Goal: Transaction & Acquisition: Purchase product/service

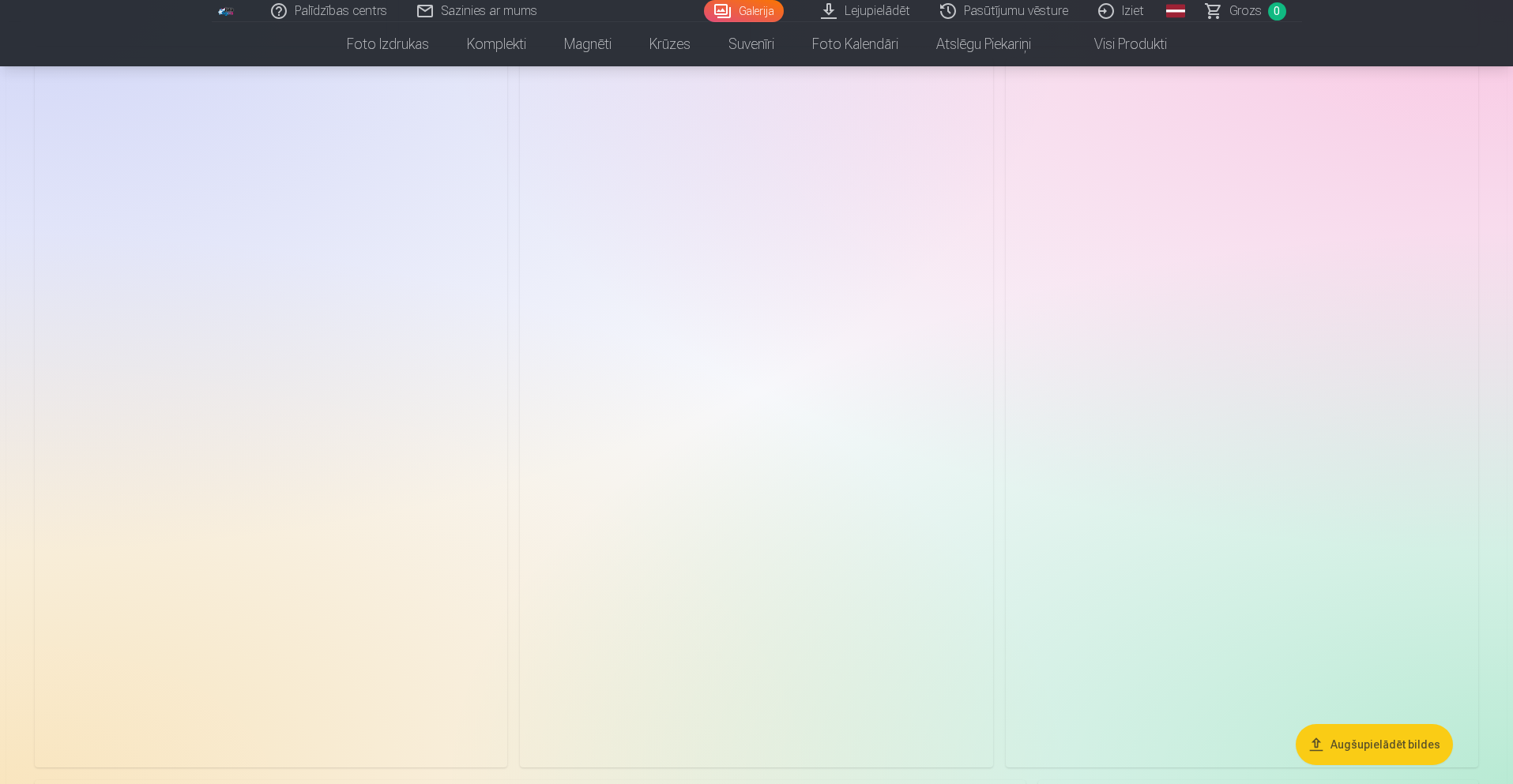
scroll to position [1817, 0]
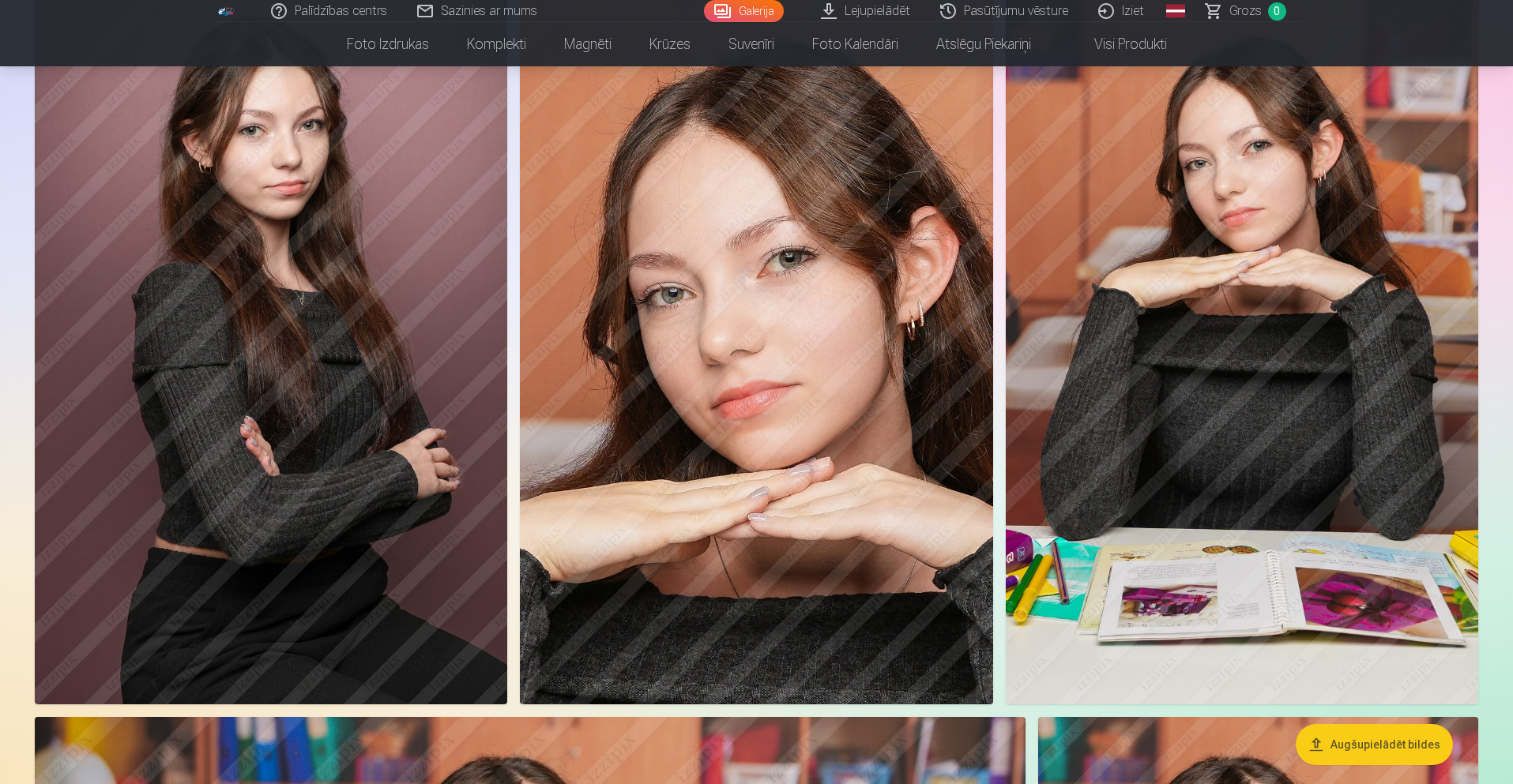
click at [847, 250] on img at bounding box center [756, 350] width 473 height 710
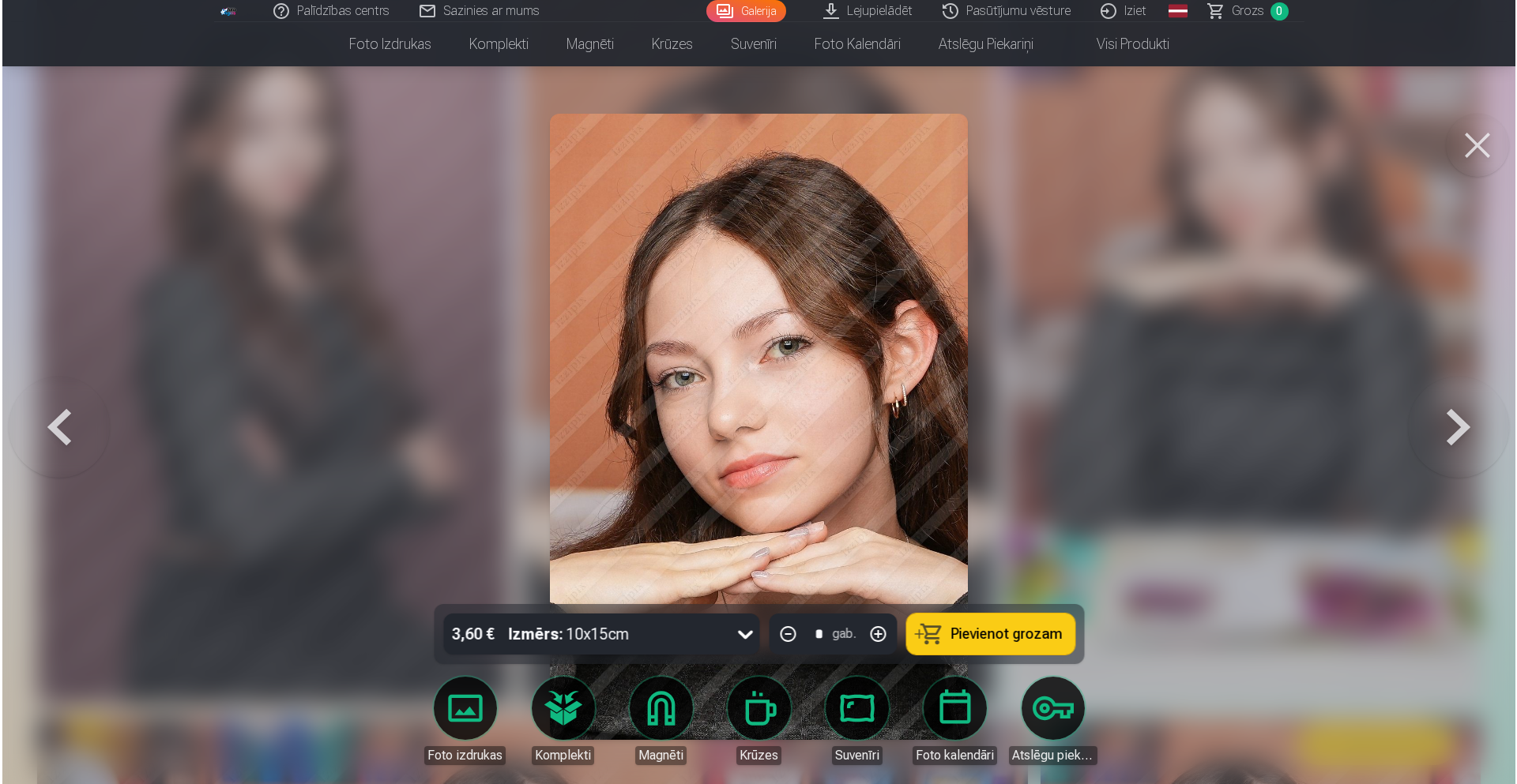
scroll to position [1822, 0]
click at [706, 644] on div "3,60 € Izmērs : 10x15cm" at bounding box center [585, 635] width 286 height 42
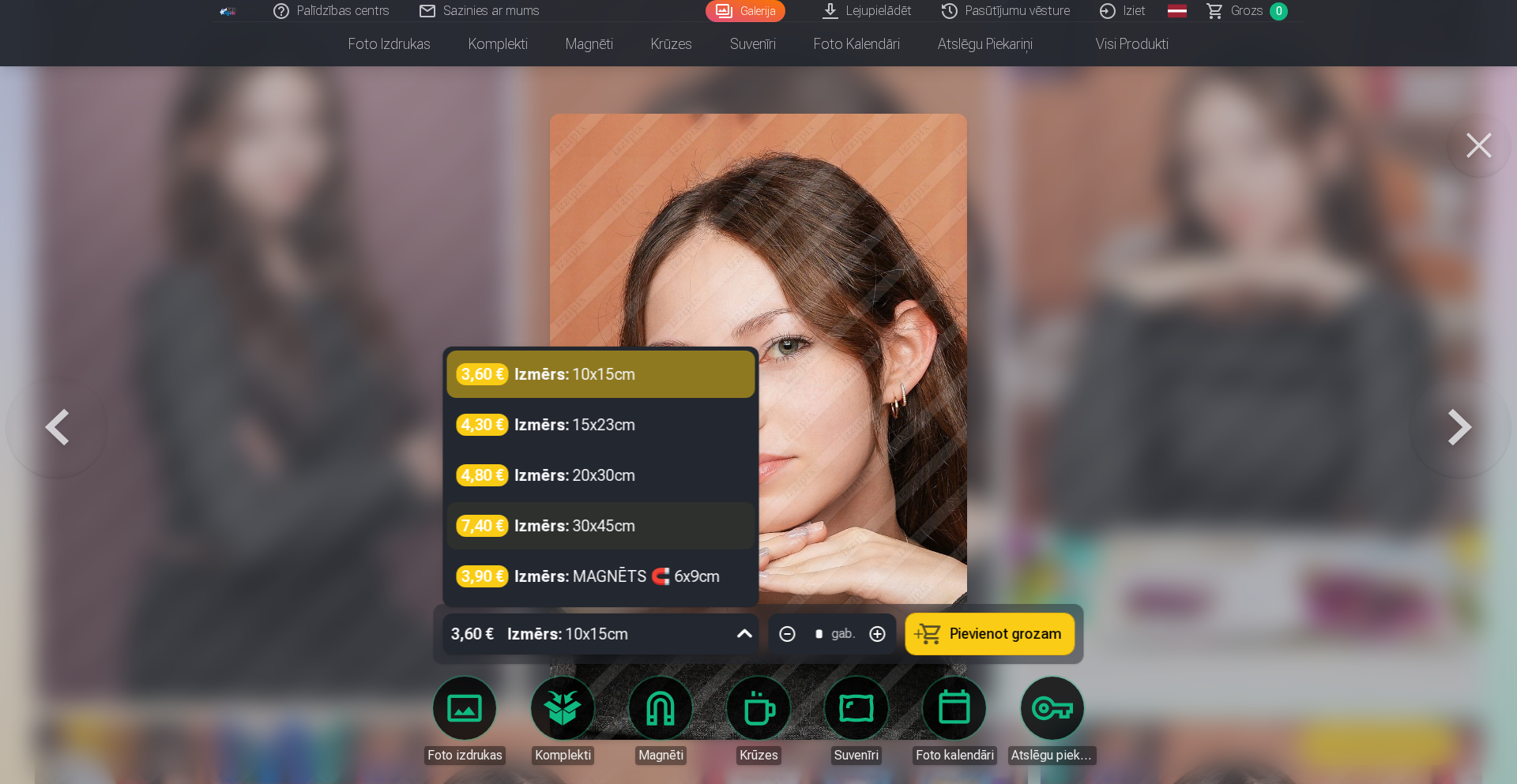
click at [684, 533] on div "7,40 € Izmērs : 30x45cm" at bounding box center [601, 526] width 289 height 22
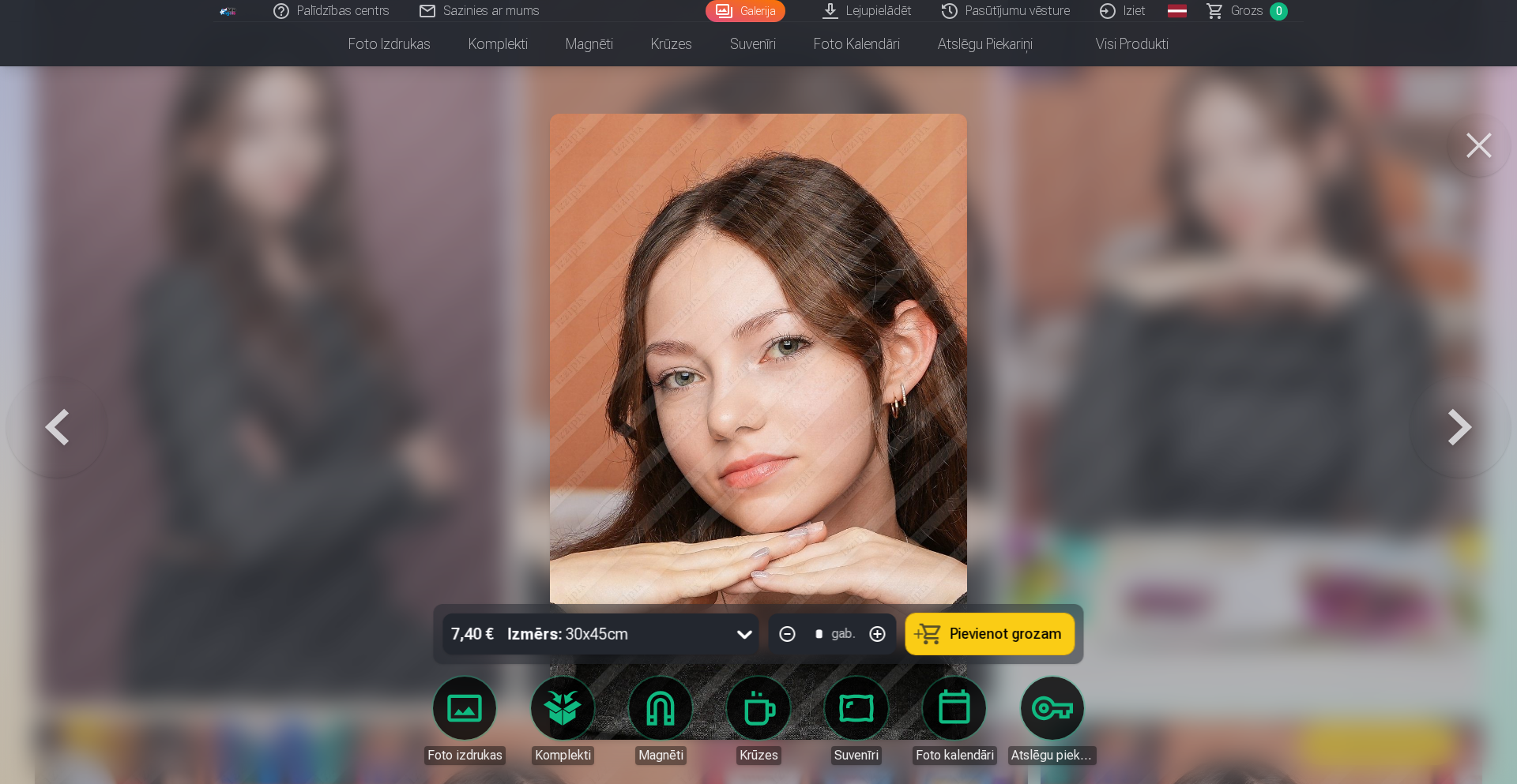
click at [953, 635] on span "Pievienot grozam" at bounding box center [1006, 634] width 112 height 14
click at [1256, 10] on span "Grozs" at bounding box center [1247, 11] width 33 height 19
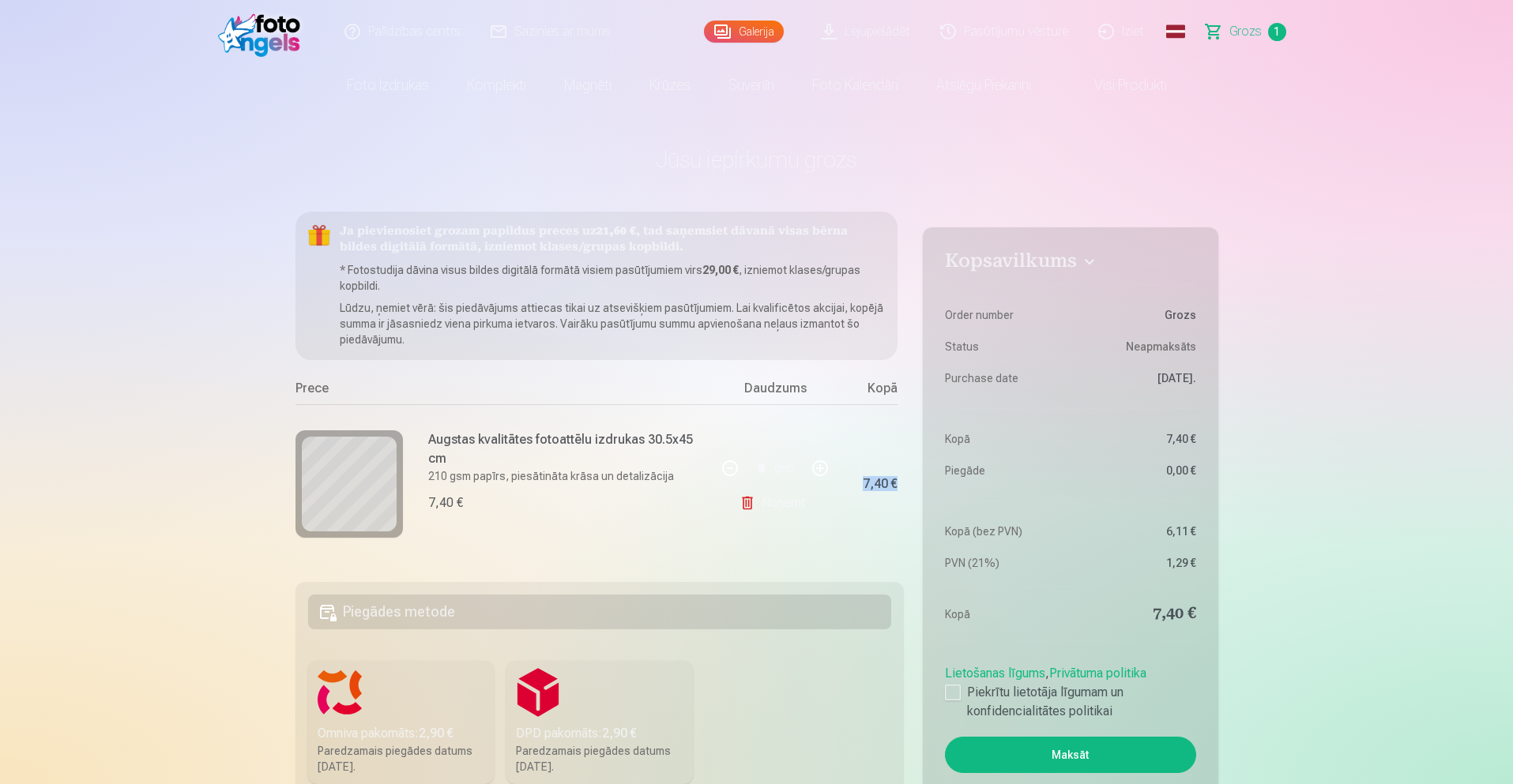
drag, startPoint x: 855, startPoint y: 561, endPoint x: 895, endPoint y: 557, distance: 40.2
click at [895, 557] on div "Ja pievienosiet grozam papildus preces uz 21,60 € , tad saņemsiet dāvanā visas …" at bounding box center [600, 388] width 609 height 352
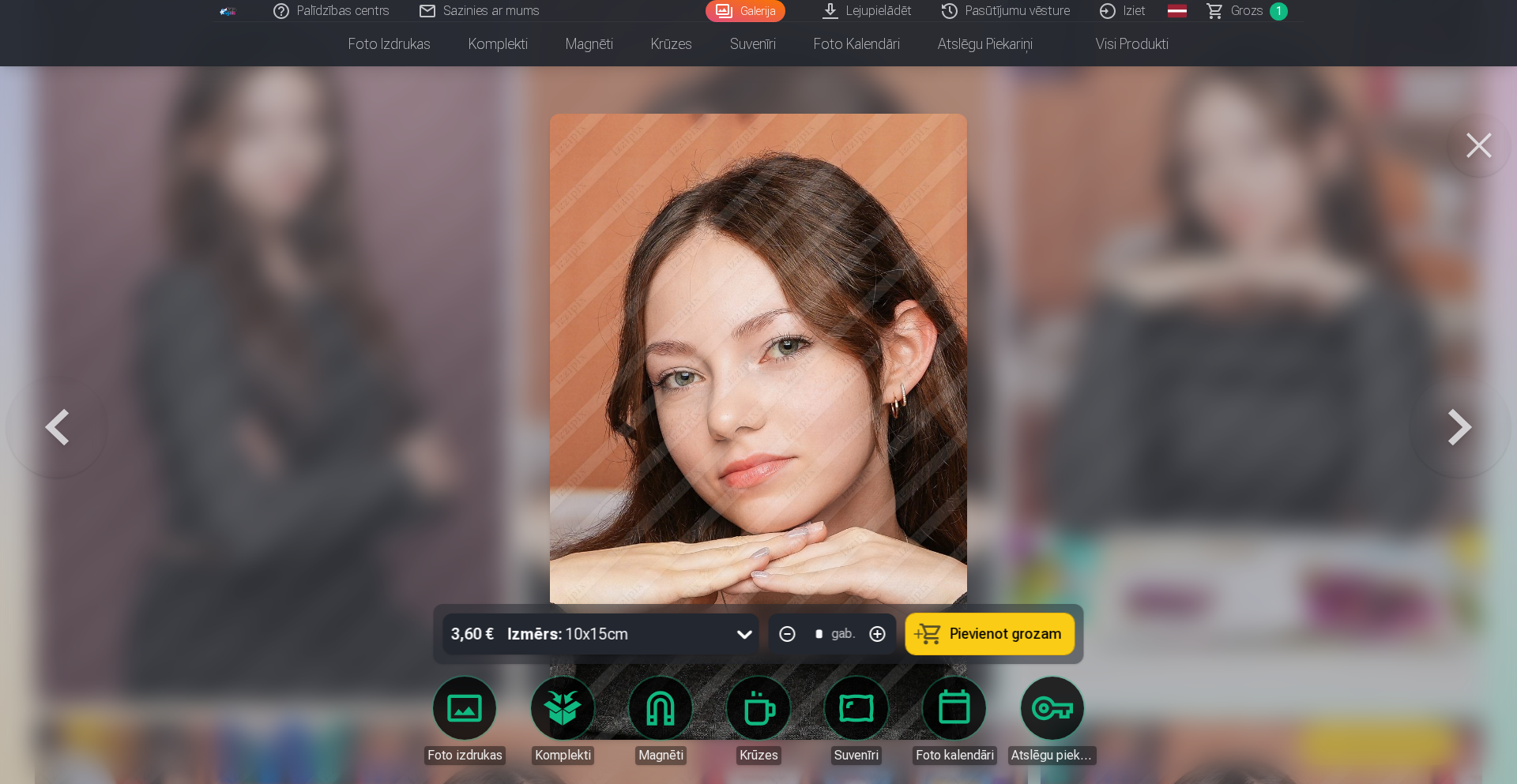
click at [1221, 10] on link "Grozs 1" at bounding box center [1249, 11] width 111 height 22
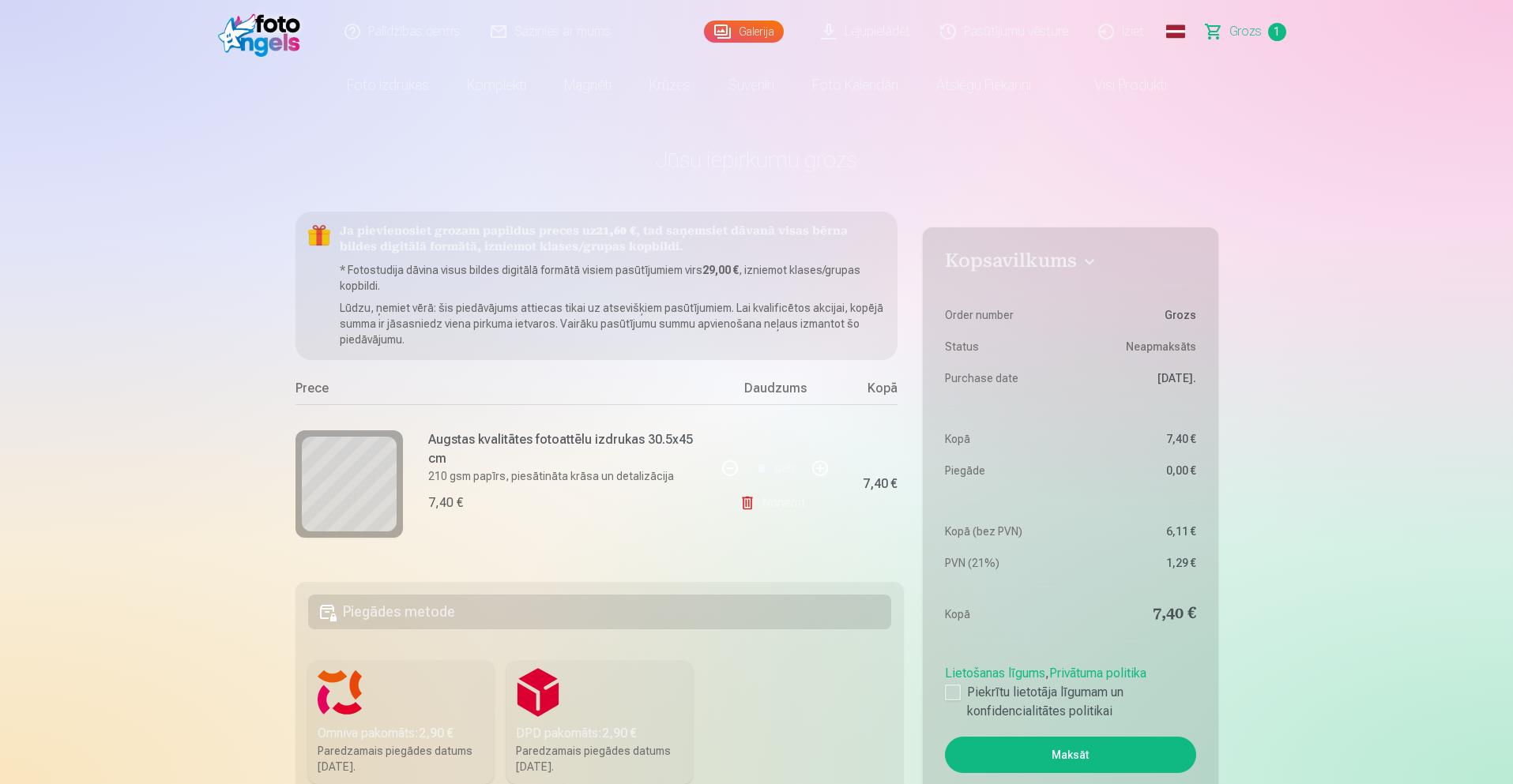
click at [782, 499] on link "Noņemt" at bounding box center [775, 503] width 72 height 32
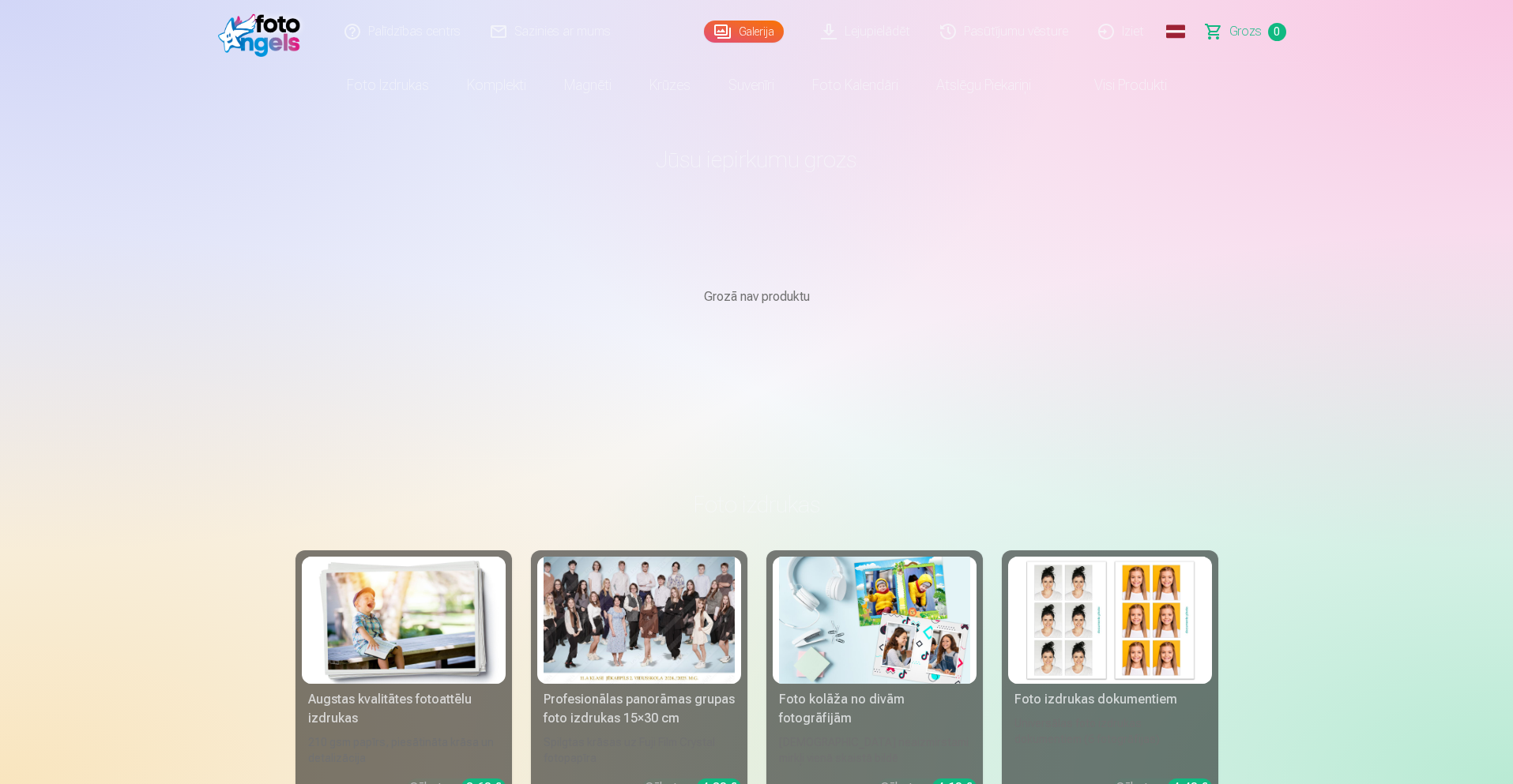
click at [251, 38] on img at bounding box center [264, 31] width 91 height 50
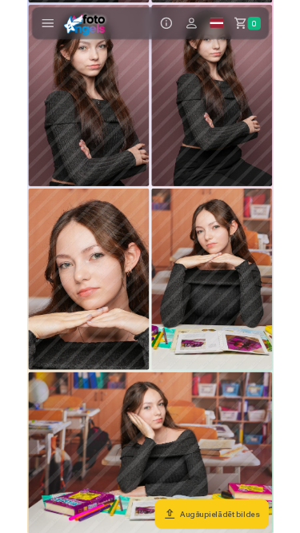
scroll to position [1107, 0]
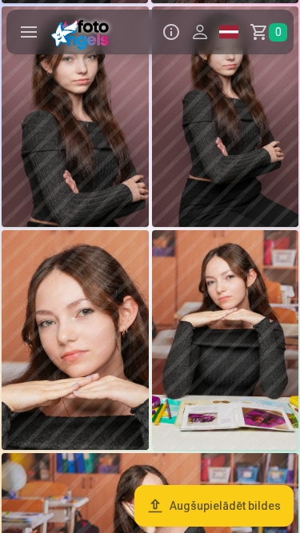
click at [101, 300] on img at bounding box center [75, 340] width 147 height 220
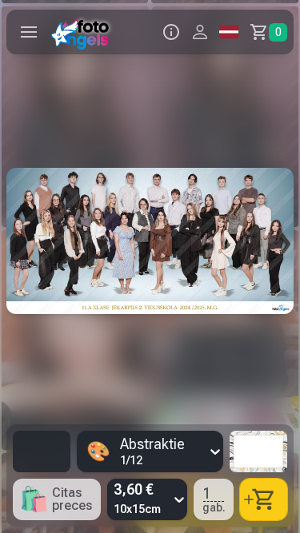
scroll to position [0, 3296]
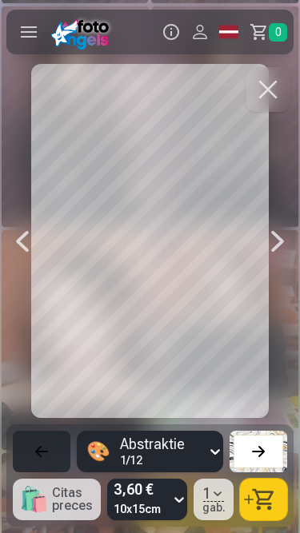
click at [275, 461] on button at bounding box center [258, 452] width 58 height 42
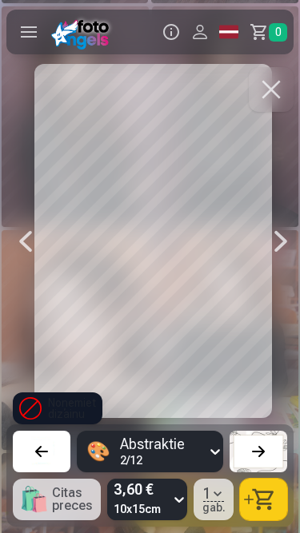
scroll to position [0, 4794]
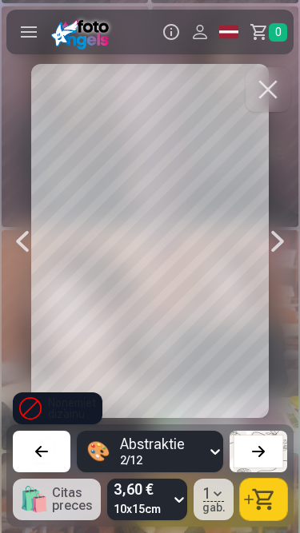
click at [244, 445] on button at bounding box center [258, 452] width 58 height 42
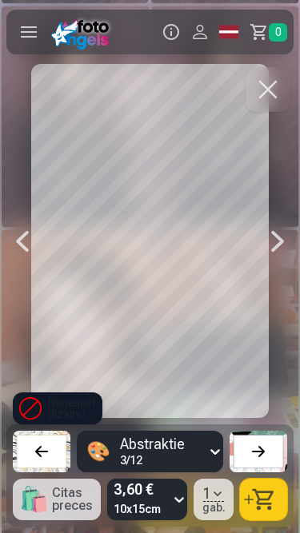
click at [244, 445] on button at bounding box center [258, 452] width 58 height 42
click at [72, 419] on div "Noņemiet dizainu" at bounding box center [57, 408] width 89 height 32
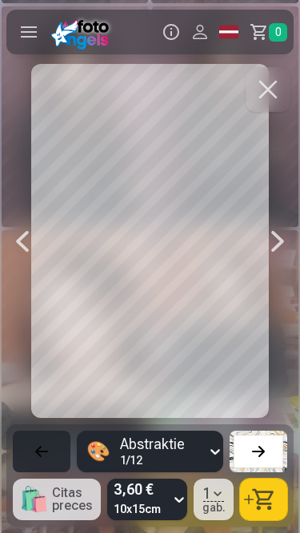
click at [263, 459] on div at bounding box center [258, 451] width 22 height 22
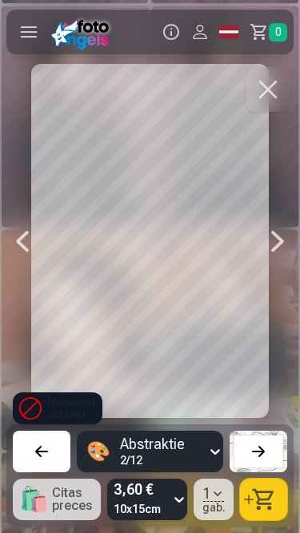
click at [54, 400] on div "Noņemiet dizainu" at bounding box center [57, 408] width 89 height 32
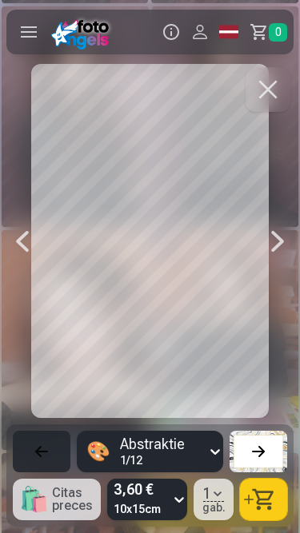
click at [255, 451] on div at bounding box center [258, 451] width 22 height 22
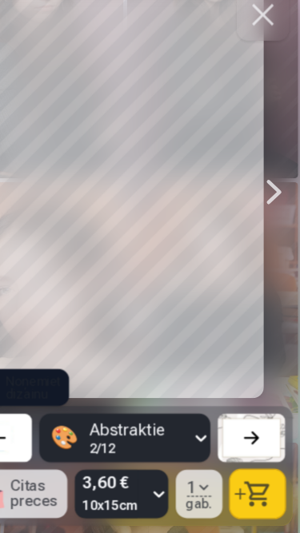
scroll to position [1101, 0]
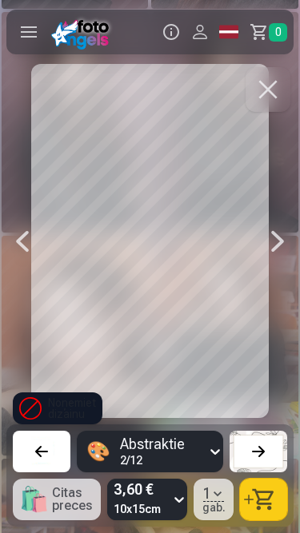
click at [255, 451] on div at bounding box center [258, 451] width 22 height 22
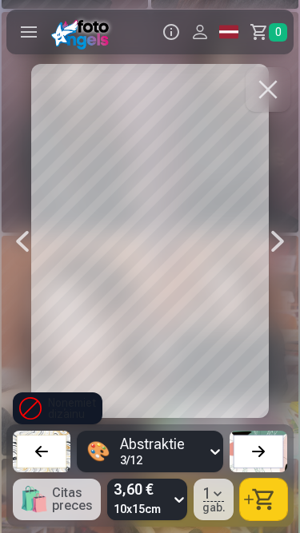
click at [255, 451] on div at bounding box center [258, 451] width 22 height 22
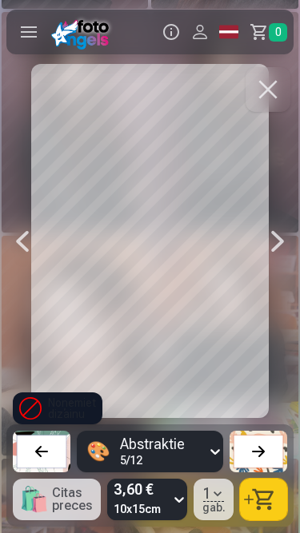
click at [255, 451] on div at bounding box center [258, 451] width 22 height 22
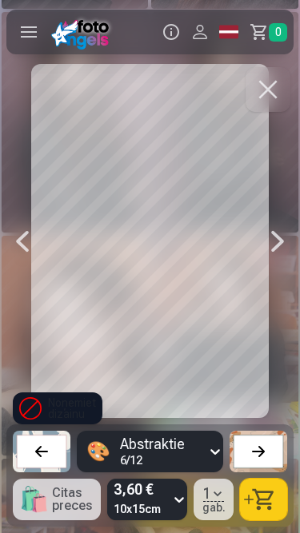
click at [255, 451] on div at bounding box center [258, 451] width 22 height 22
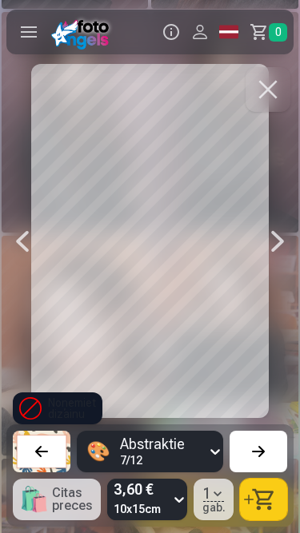
click at [255, 451] on div at bounding box center [258, 451] width 22 height 22
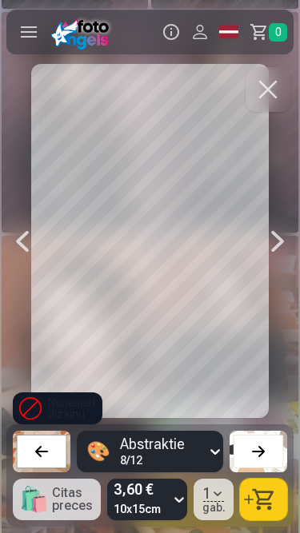
click at [229, 496] on button "1 gab." at bounding box center [213, 500] width 40 height 42
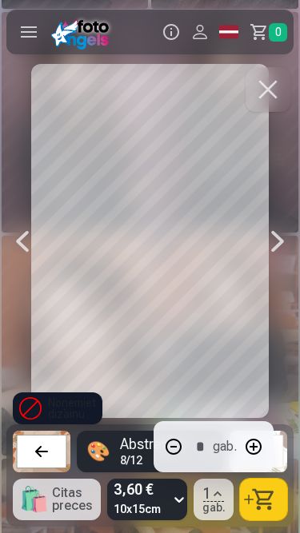
click at [259, 451] on button "button" at bounding box center [253, 446] width 27 height 38
type input "*"
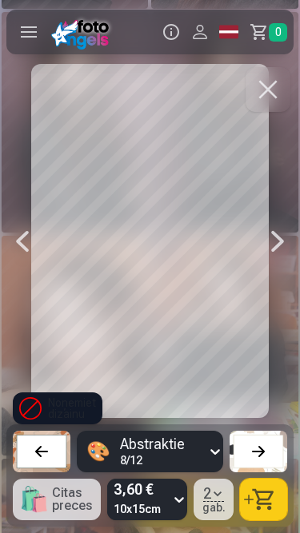
click at [263, 380] on div at bounding box center [277, 241] width 32 height 354
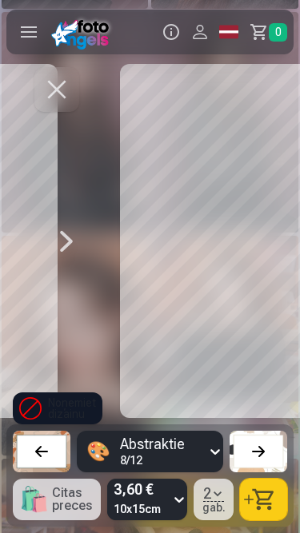
scroll to position [0, 5094]
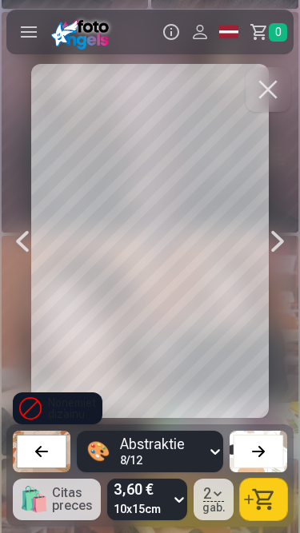
click at [269, 511] on button "button" at bounding box center [263, 500] width 47 height 42
click at [265, 32] on link "Grozs 1" at bounding box center [268, 32] width 50 height 45
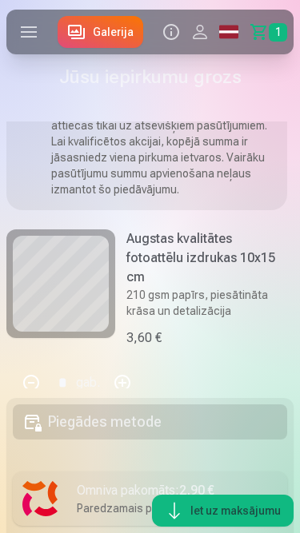
scroll to position [268, 0]
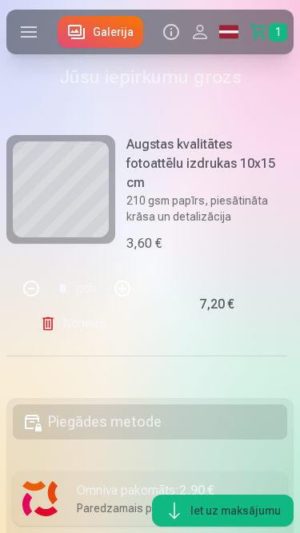
click at [85, 329] on link "Noņemt" at bounding box center [76, 324] width 73 height 32
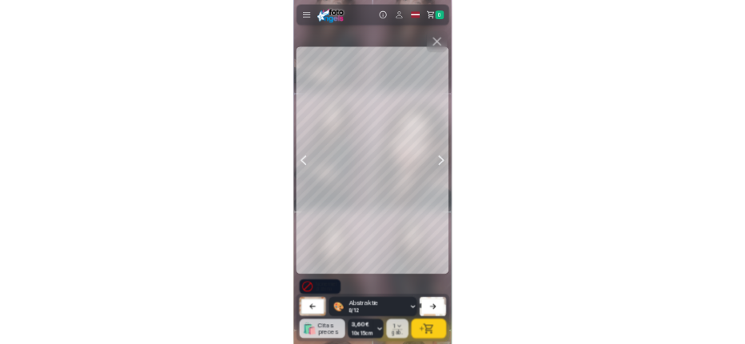
scroll to position [0, 12660]
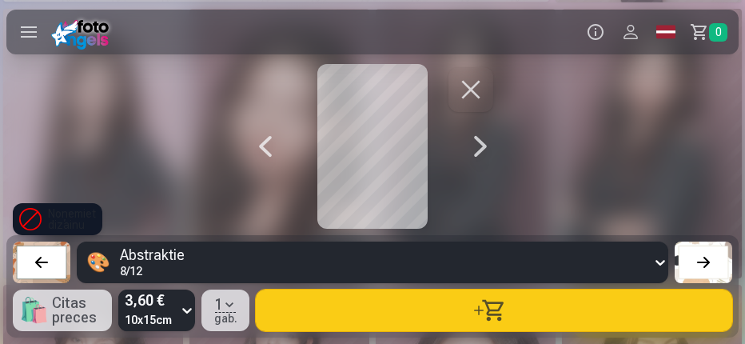
click at [464, 148] on div at bounding box center [480, 146] width 32 height 165
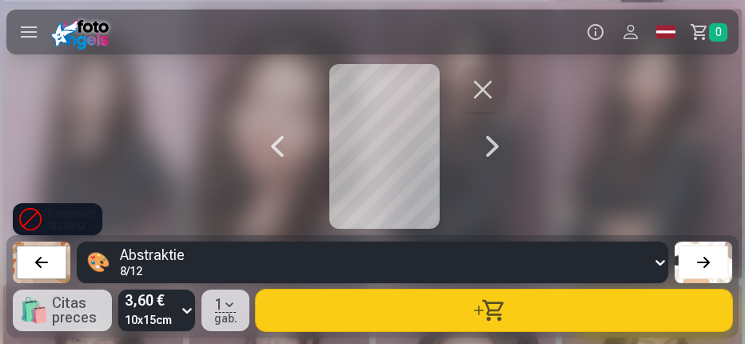
scroll to position [0, 15639]
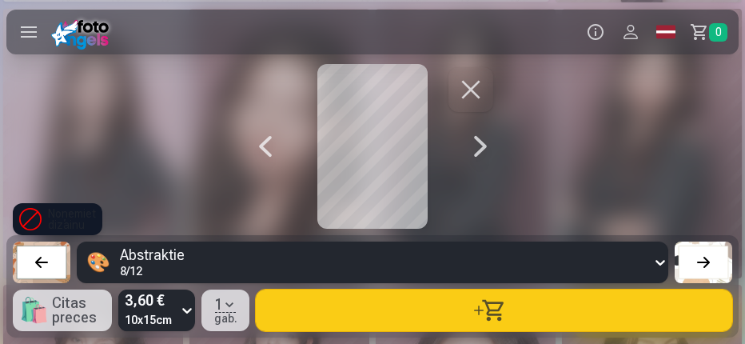
click at [22, 33] on label at bounding box center [28, 32] width 45 height 45
click at [480, 109] on button "button" at bounding box center [470, 89] width 45 height 45
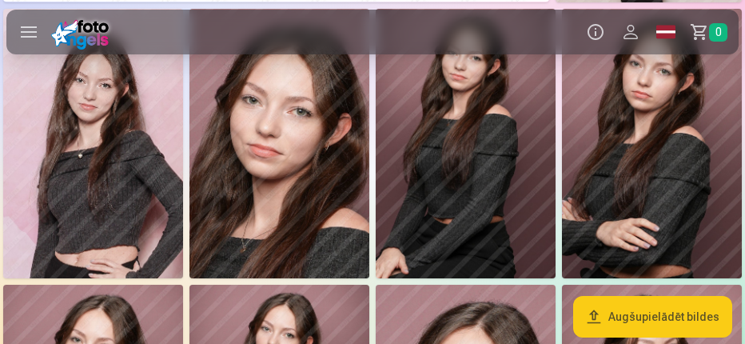
scroll to position [824, 0]
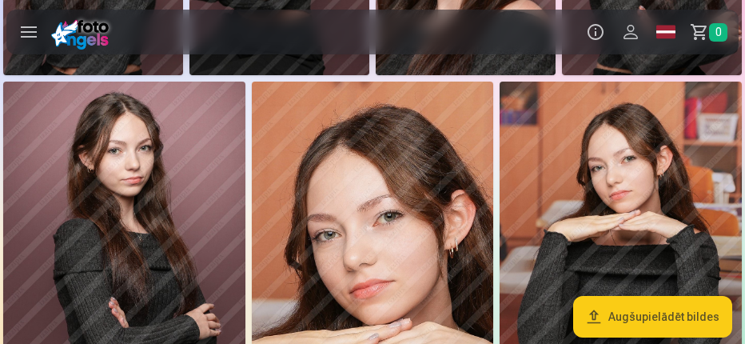
click at [346, 174] on img at bounding box center [373, 263] width 242 height 363
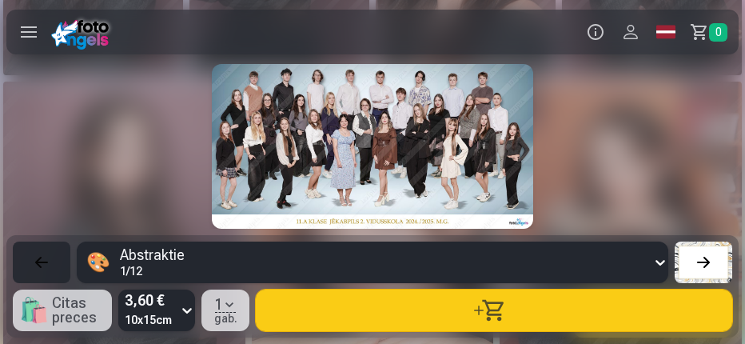
scroll to position [0, 8192]
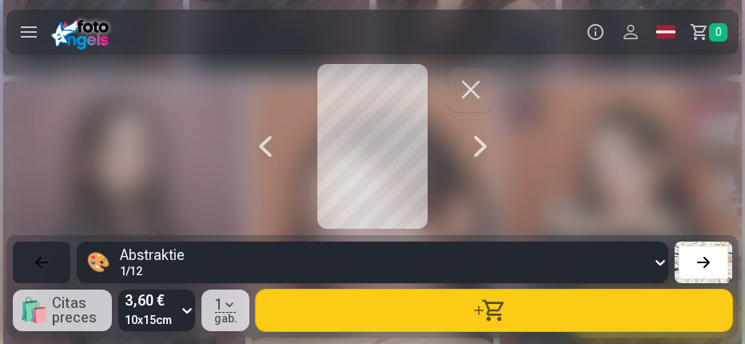
click at [470, 99] on button "button" at bounding box center [470, 89] width 45 height 45
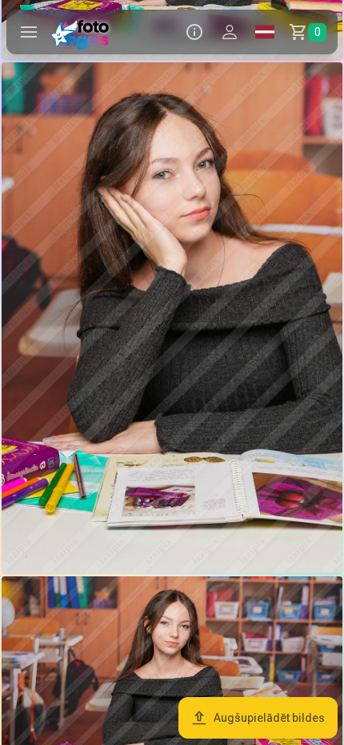
scroll to position [1549, 0]
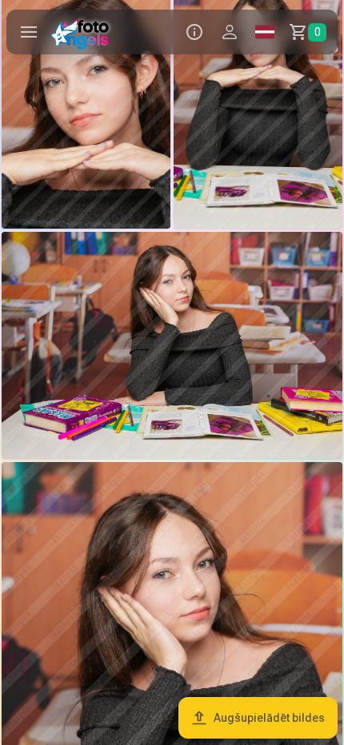
click at [176, 274] on img at bounding box center [172, 345] width 340 height 227
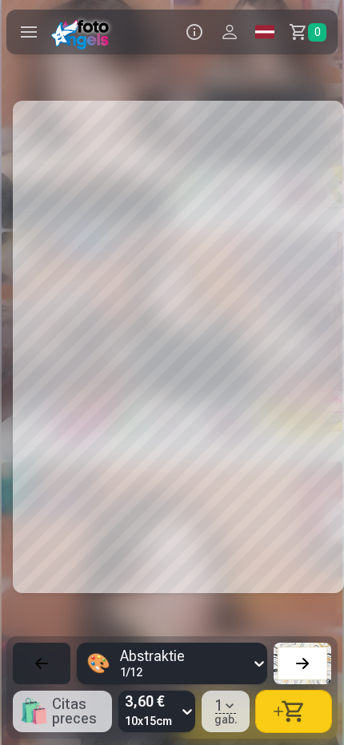
scroll to position [0, 4810]
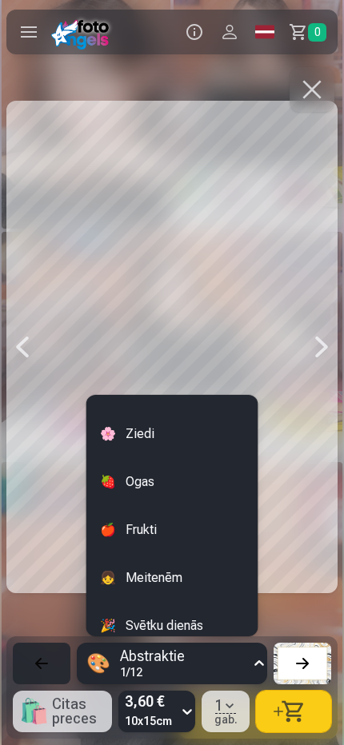
scroll to position [479, 0]
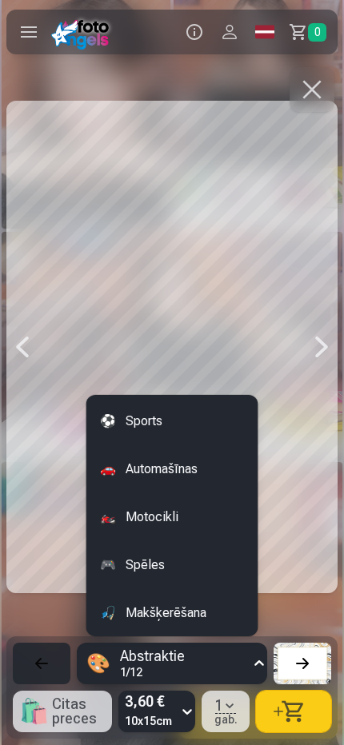
click at [185, 520] on div "🏍️ Motocikli" at bounding box center [172, 517] width 164 height 45
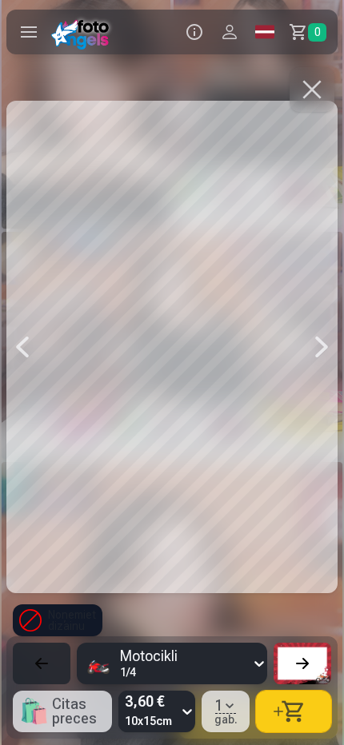
click at [318, 672] on button at bounding box center [302, 663] width 58 height 42
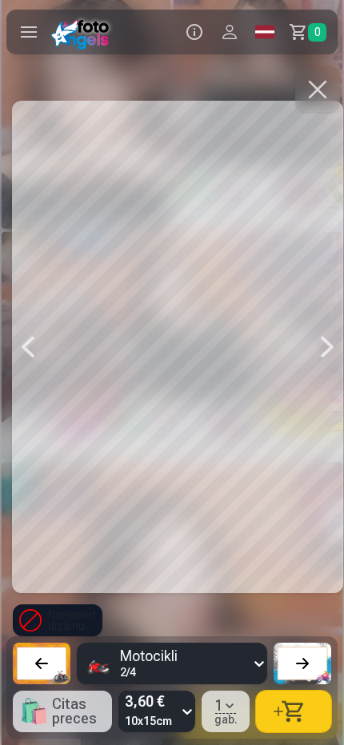
scroll to position [0, 7559]
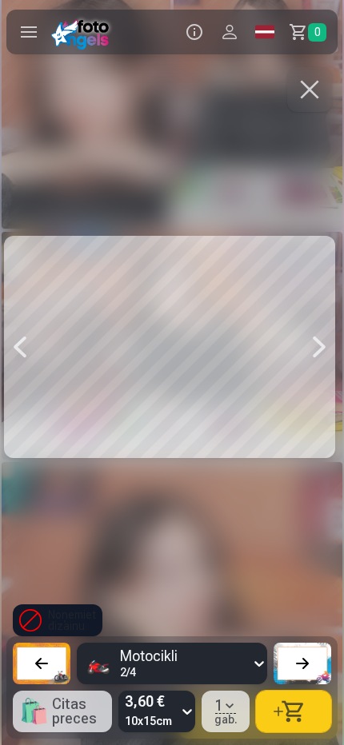
scroll to position [0, 4467]
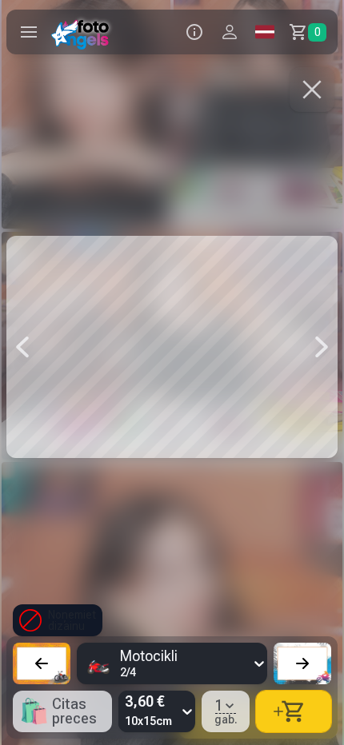
click at [205, 402] on div at bounding box center [171, 347] width 331 height 566
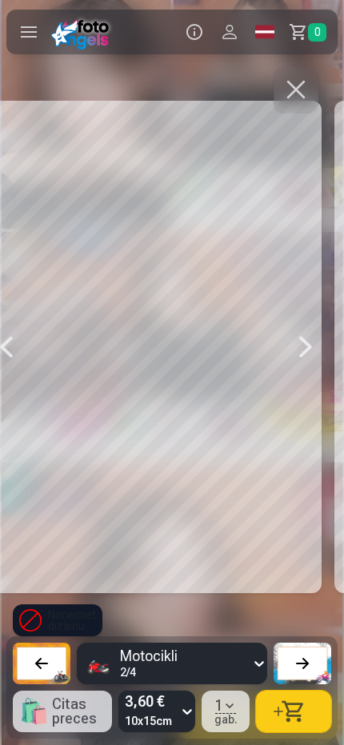
scroll to position [0, 2062]
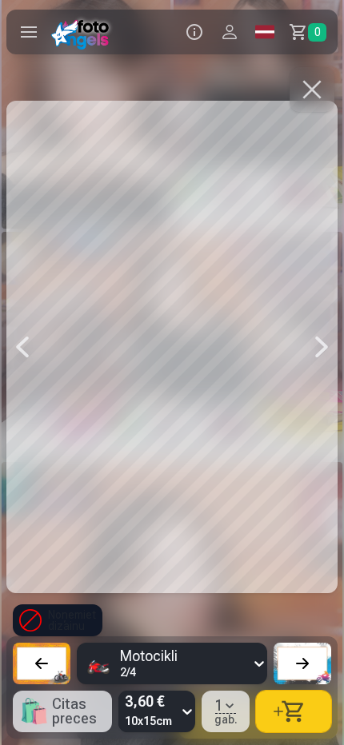
click at [313, 83] on button "button" at bounding box center [311, 89] width 45 height 45
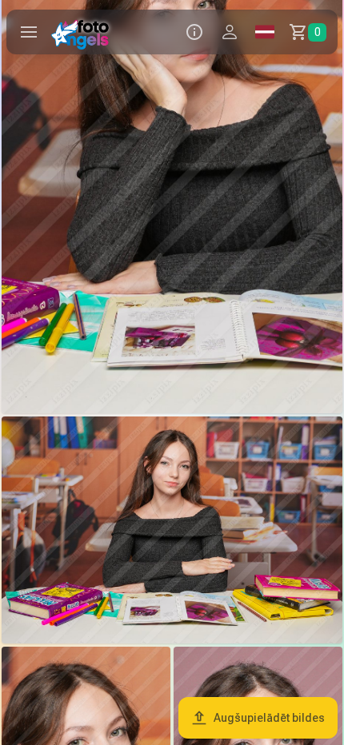
scroll to position [2747, 0]
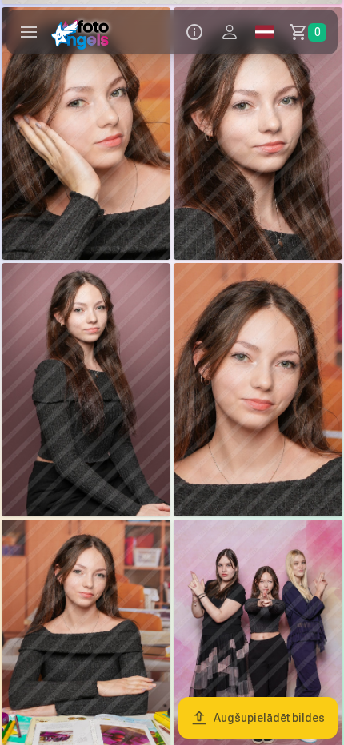
click at [268, 276] on img at bounding box center [257, 389] width 169 height 253
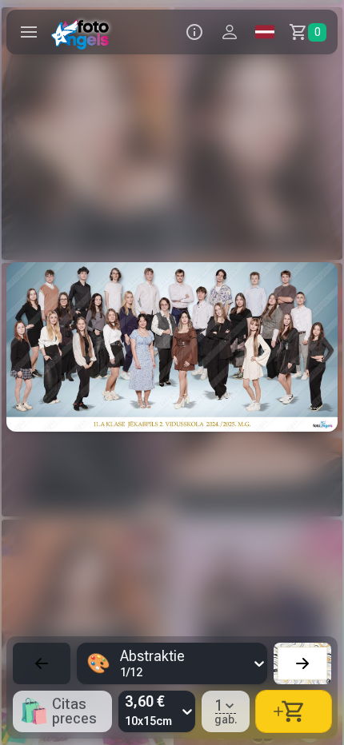
scroll to position [0, 6528]
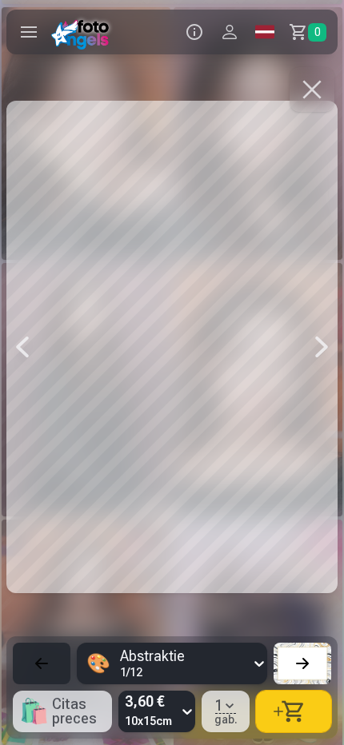
click at [309, 663] on div at bounding box center [302, 663] width 22 height 22
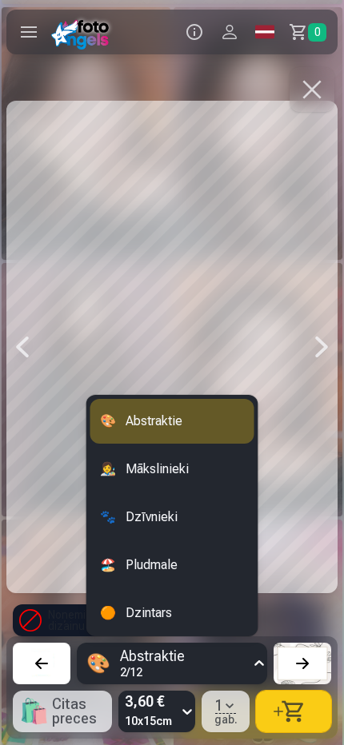
scroll to position [479, 0]
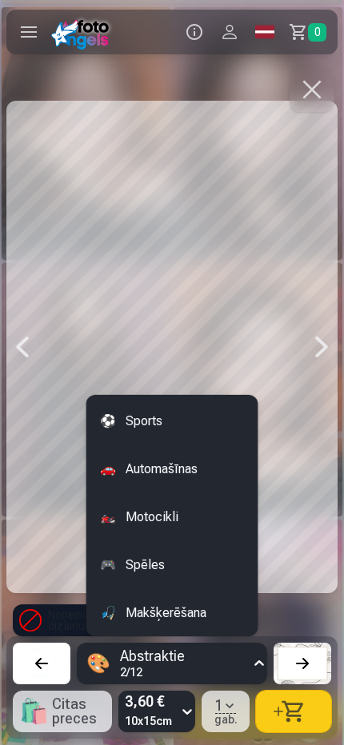
click at [196, 526] on div "🏍️ Motocikli" at bounding box center [172, 517] width 164 height 45
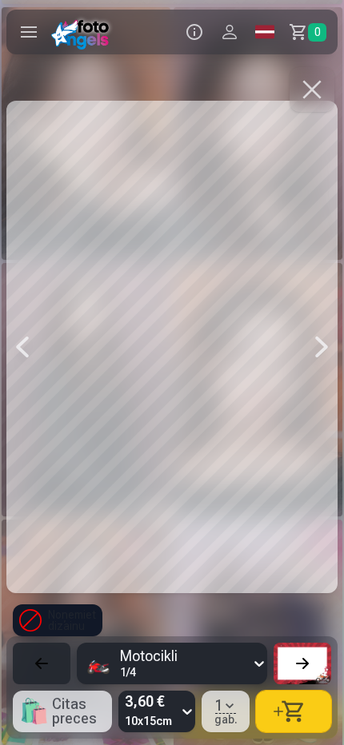
click at [78, 612] on div "Noņemiet dizainu" at bounding box center [57, 620] width 89 height 32
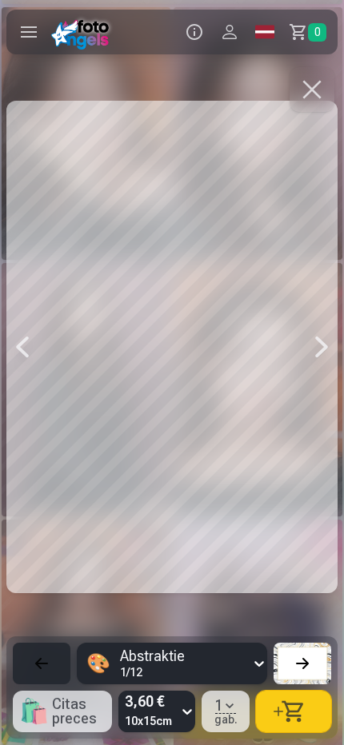
click at [312, 662] on div at bounding box center [302, 663] width 22 height 22
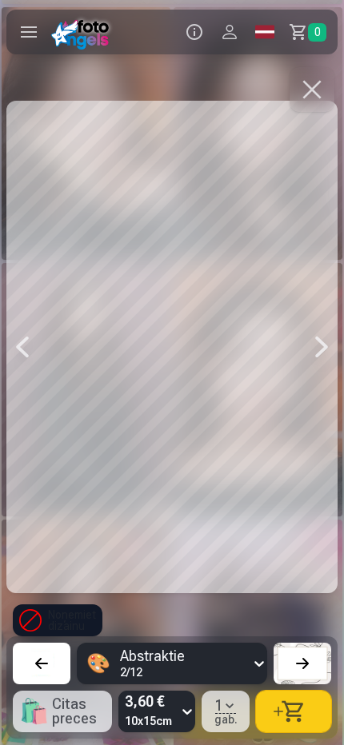
click at [312, 662] on div at bounding box center [302, 663] width 22 height 22
click at [57, 619] on div "Noņemiet dizainu" at bounding box center [57, 620] width 89 height 32
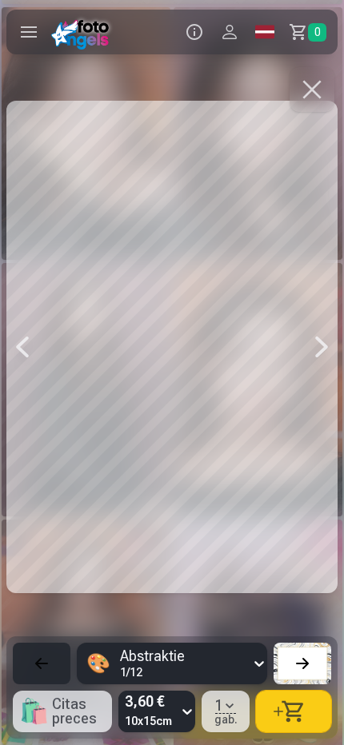
click at [310, 659] on div at bounding box center [302, 663] width 22 height 22
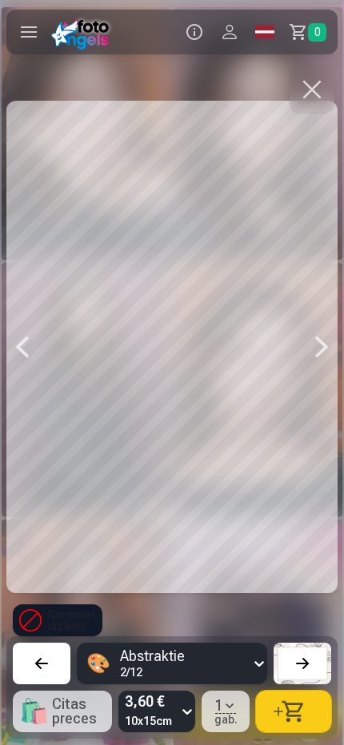
click at [313, 76] on button "button" at bounding box center [311, 89] width 45 height 45
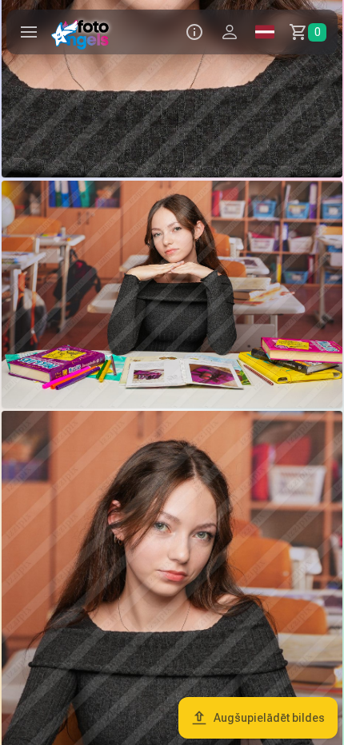
scroll to position [3866, 0]
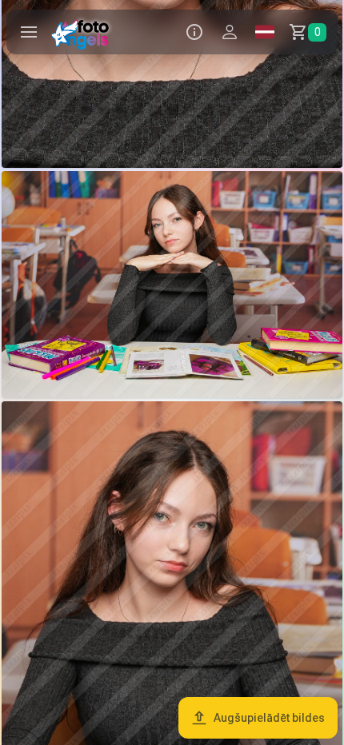
click at [204, 312] on img at bounding box center [172, 284] width 340 height 227
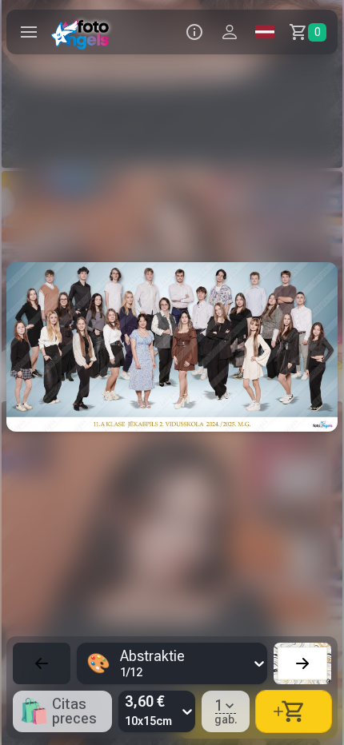
scroll to position [0, 7903]
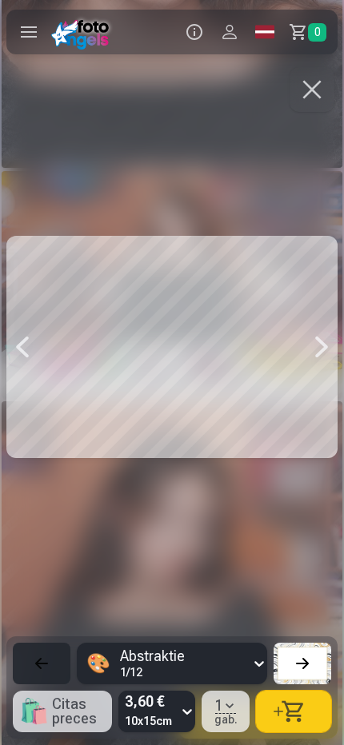
click at [316, 661] on button at bounding box center [302, 663] width 58 height 42
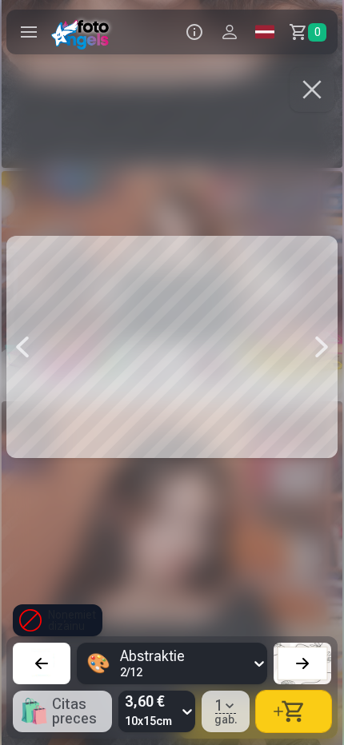
click at [316, 661] on button at bounding box center [302, 663] width 58 height 42
click at [58, 626] on div "Noņemiet dizainu" at bounding box center [57, 620] width 89 height 32
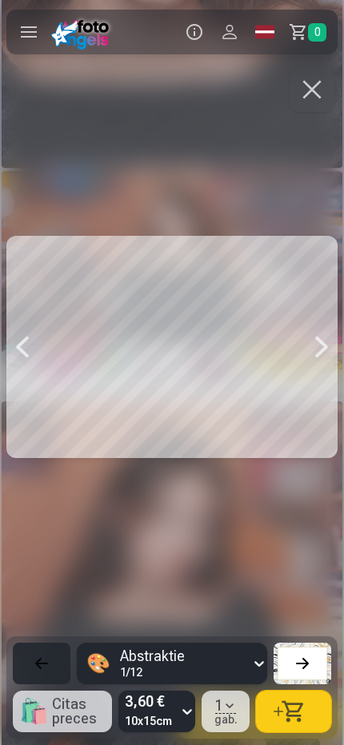
click at [312, 683] on div "🎨 Abstraktie 1 / 12" at bounding box center [172, 663] width 318 height 42
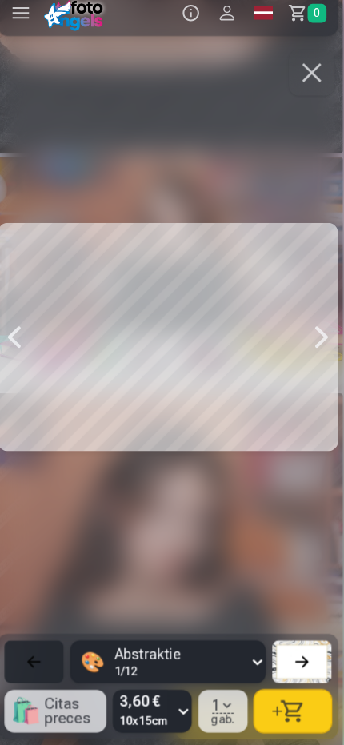
scroll to position [3864, 0]
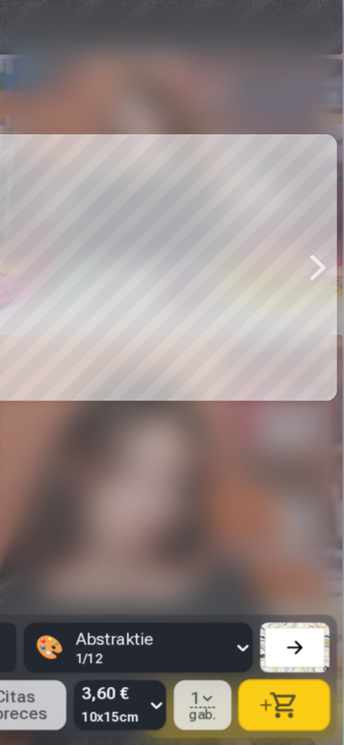
click at [317, 693] on button "button" at bounding box center [293, 711] width 75 height 42
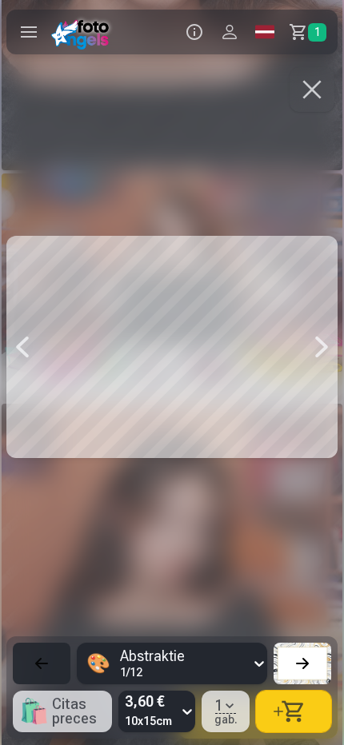
click at [330, 34] on link "Grozs 1" at bounding box center [309, 32] width 55 height 45
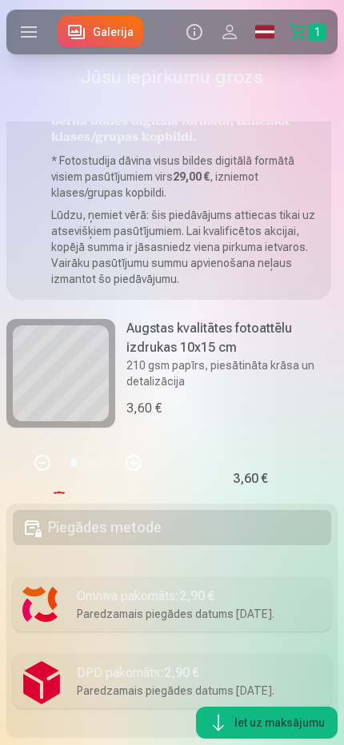
scroll to position [121, 0]
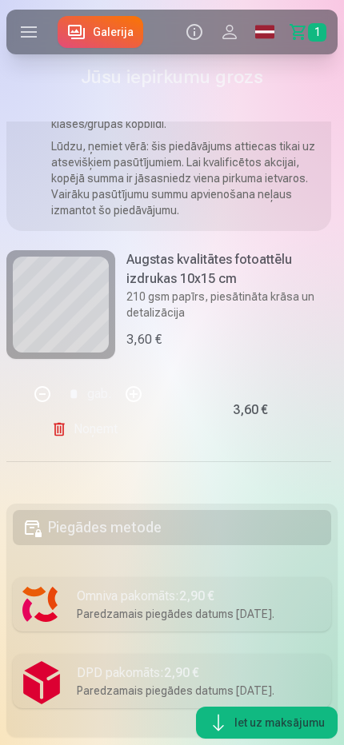
click at [98, 434] on link "Noņemt" at bounding box center [87, 429] width 73 height 32
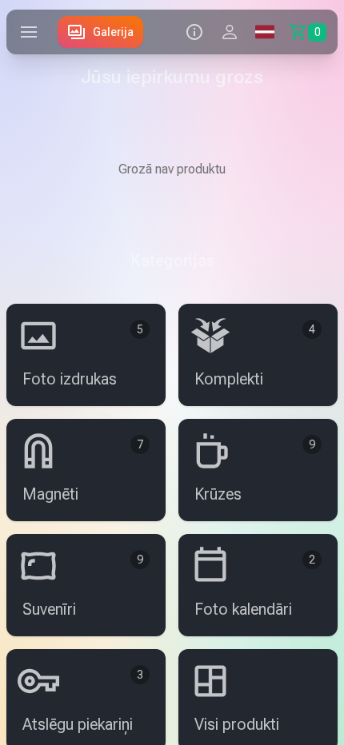
click at [125, 27] on link "Galerija" at bounding box center [100, 32] width 85 height 32
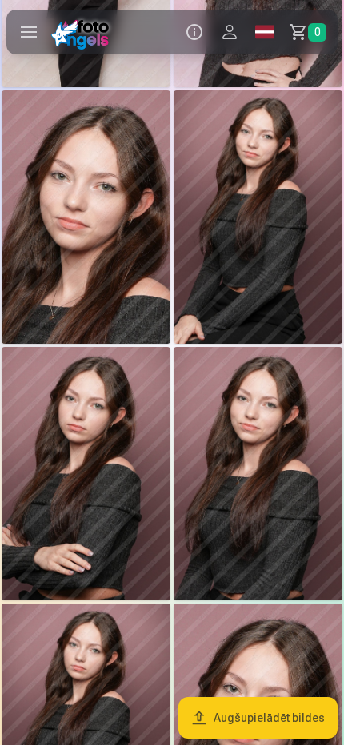
scroll to position [559, 0]
